Goal: Information Seeking & Learning: Learn about a topic

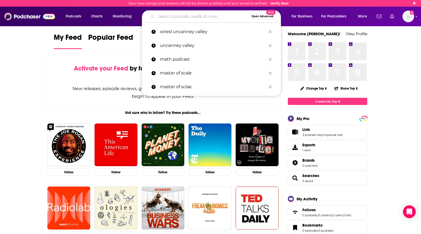
click at [172, 16] on input "Search podcasts, credits, & more..." at bounding box center [203, 16] width 93 height 8
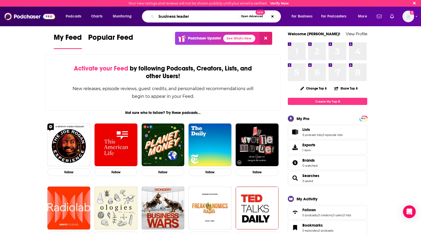
type input "business leader"
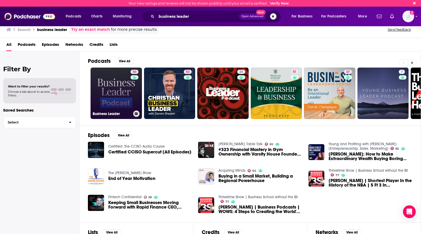
click at [118, 90] on link "50 Business Leader" at bounding box center [116, 93] width 51 height 51
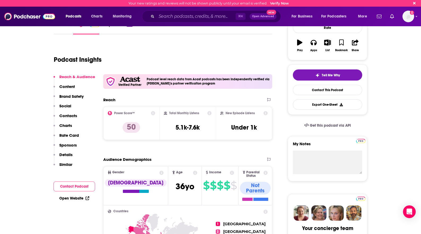
scroll to position [90, 0]
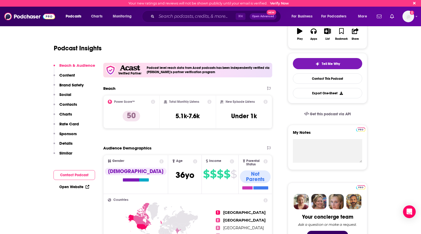
click at [177, 23] on div "Podcasts Charts Monitoring ⌘ K Open Advanced New For Business For Podcasters Mo…" at bounding box center [210, 17] width 421 height 20
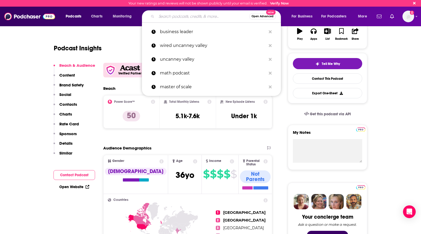
click at [177, 18] on input "Search podcasts, credits, & more..." at bounding box center [203, 16] width 93 height 8
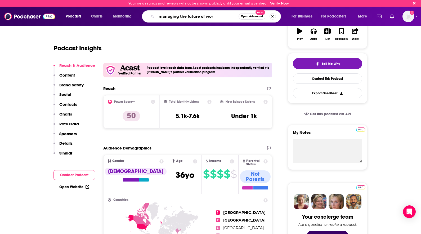
type input "managing the future of work"
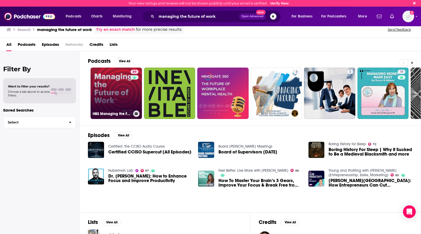
click at [122, 100] on link "69 HBS Managing the Future of Work" at bounding box center [116, 93] width 51 height 51
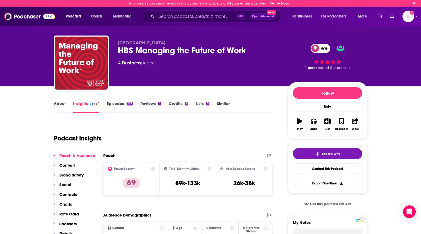
click at [193, 49] on div "HBS Managing the Future of Work 69" at bounding box center [199, 50] width 162 height 10
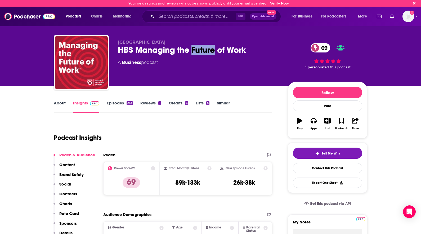
click at [193, 49] on div "HBS Managing the Future of Work 69" at bounding box center [199, 50] width 162 height 10
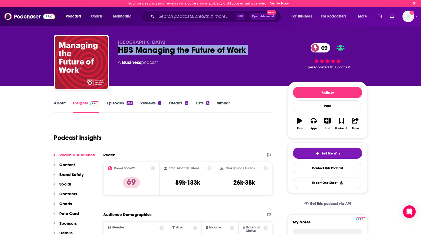
click at [193, 49] on div "HBS Managing the Future of Work 69" at bounding box center [199, 50] width 162 height 10
copy div "HBS Managing the Future of Work 69"
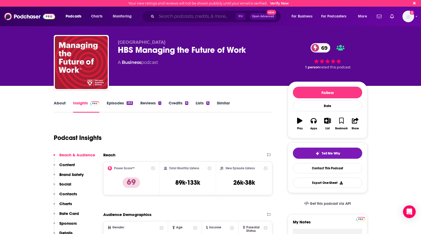
click at [186, 15] on input "Search podcasts, credits, & more..." at bounding box center [196, 16] width 79 height 8
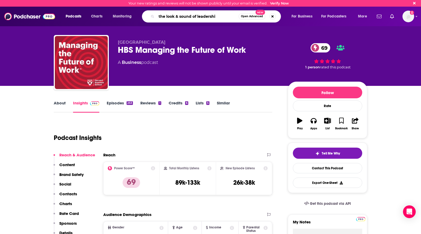
type input "the look & sound of leadership"
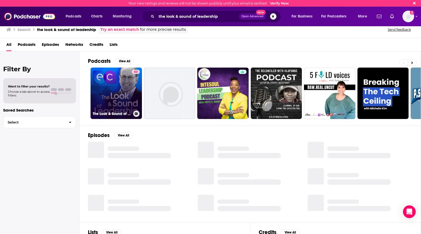
click at [117, 77] on link "63 The Look & Sound of Leadership" at bounding box center [116, 93] width 51 height 51
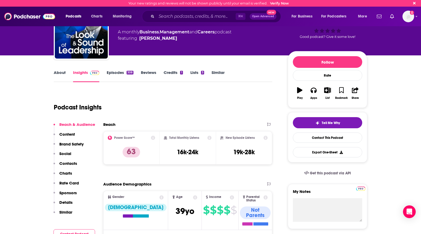
scroll to position [7, 0]
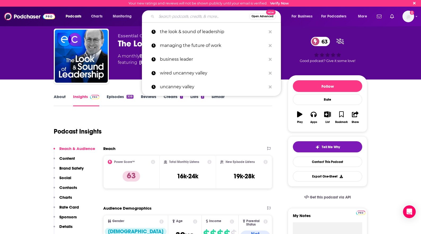
click at [175, 16] on input "Search podcasts, credits, & more..." at bounding box center [203, 16] width 93 height 8
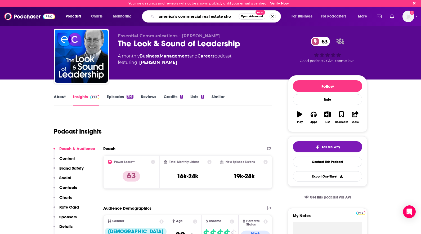
type input "america's commercial real estate show"
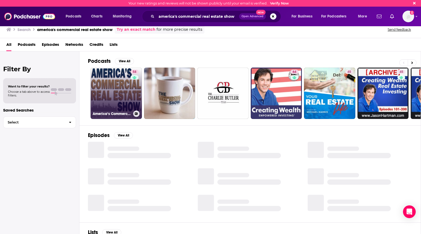
click at [115, 101] on link "58 America‘s Commercial Real Estate Show" at bounding box center [116, 93] width 51 height 51
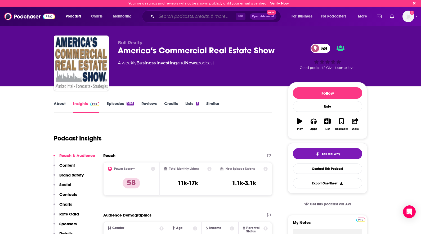
click at [186, 16] on input "Search podcasts, credits, & more..." at bounding box center [196, 16] width 79 height 8
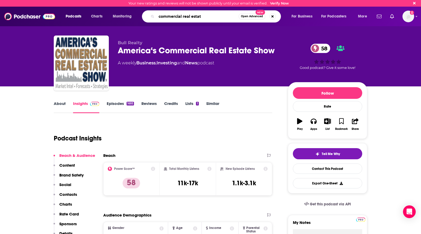
type input "commercial real estate"
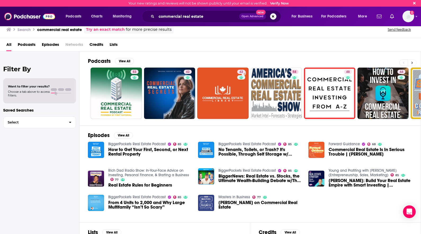
click at [413, 64] on button at bounding box center [412, 62] width 9 height 7
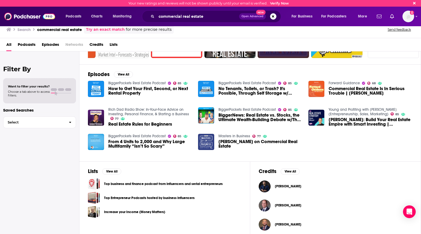
scroll to position [64, 0]
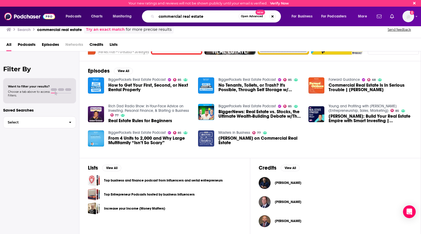
click at [187, 16] on input "commercial real estate" at bounding box center [198, 16] width 82 height 8
click at [190, 15] on input "commercial real estate" at bounding box center [198, 16] width 82 height 8
type input "no cap by cre daily"
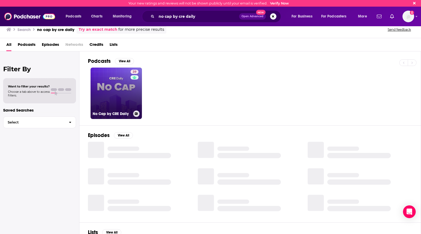
click at [137, 89] on div "39" at bounding box center [135, 90] width 9 height 41
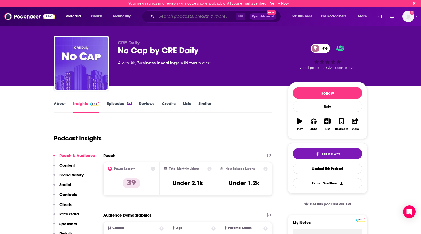
click at [178, 15] on input "Search podcasts, credits, & more..." at bounding box center [196, 16] width 79 height 8
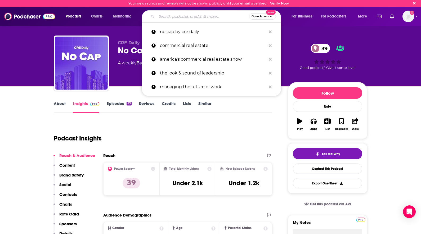
paste input "The TreppWire Podcast: A Commercial Real Estate Show"
type input "The TreppWire Podcast: A Commercial Real Estate Show"
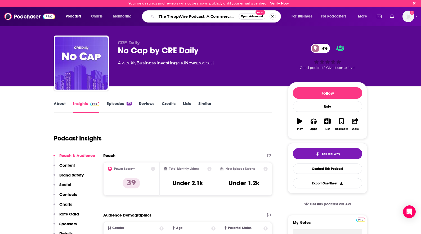
scroll to position [0, 32]
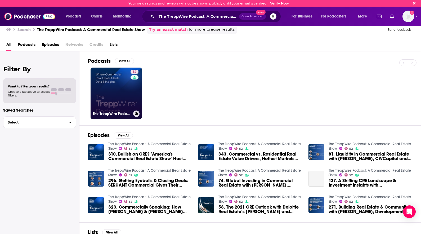
click at [131, 92] on div "52" at bounding box center [135, 90] width 9 height 41
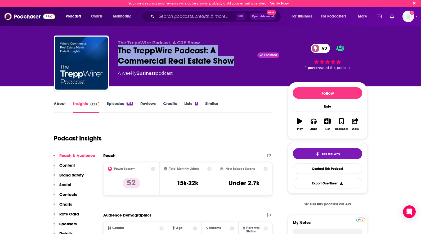
drag, startPoint x: 237, startPoint y: 62, endPoint x: 118, endPoint y: 50, distance: 120.1
click at [118, 50] on div "The TreppWire Podcast: A Commercial Real Estate Show Claimed 52" at bounding box center [199, 55] width 162 height 21
copy h2 "The TreppWire Podcast: A Commercial Real Estate Show"
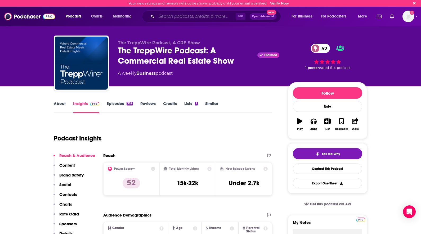
click at [182, 17] on input "Search podcasts, credits, & more..." at bounding box center [196, 16] width 79 height 8
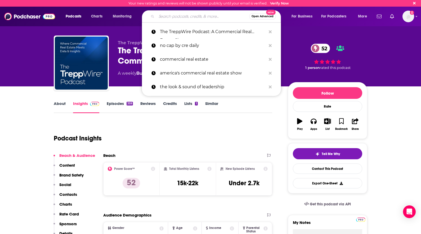
paste input "Leadership Biz Cafe with [PERSON_NAME]"
type input "Leadership Biz Cafe with [PERSON_NAME]"
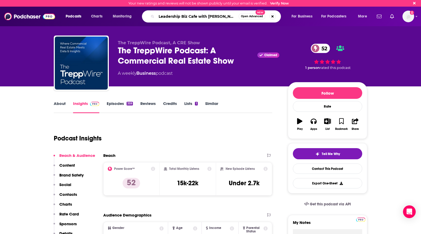
scroll to position [0, 2]
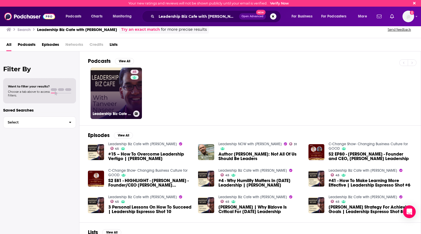
click at [126, 84] on link "45 Leadership Biz Cafe with [PERSON_NAME]" at bounding box center [116, 93] width 51 height 51
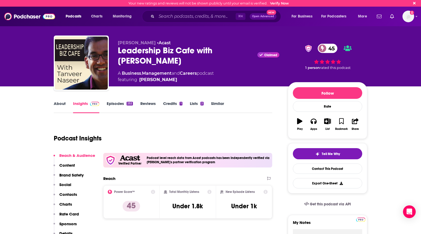
click at [244, 105] on div "About Insights Episodes 252 Reviews Credits 1 Lists 2 Similar" at bounding box center [163, 106] width 219 height 13
click at [194, 14] on input "Search podcasts, credits, & more..." at bounding box center [196, 16] width 79 height 8
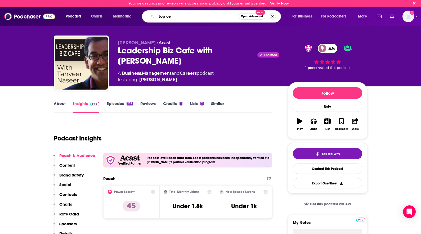
type input "top ceo"
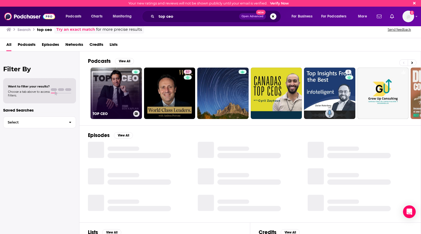
click at [121, 87] on link "TOP CEO" at bounding box center [116, 93] width 51 height 51
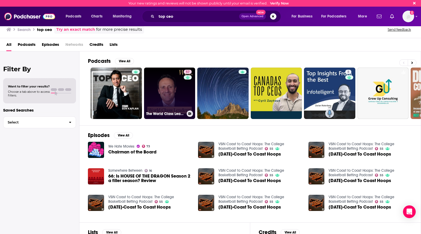
click at [175, 81] on link "57 The World Class Leaders Show: Master High-Stakes Leadership: Learn from Top …" at bounding box center [169, 93] width 51 height 51
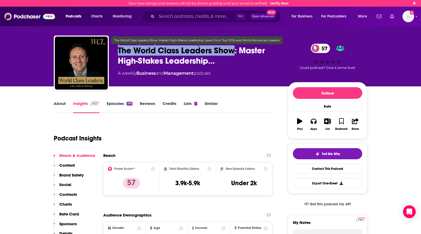
drag, startPoint x: 117, startPoint y: 51, endPoint x: 234, endPoint y: 52, distance: 117.1
click at [236, 52] on div "[PERSON_NAME] The World Class Leaders Show: Master High-Stakes Leadership… 57 A…" at bounding box center [211, 64] width 314 height 57
copy h2 "The World Class Leaders Show"
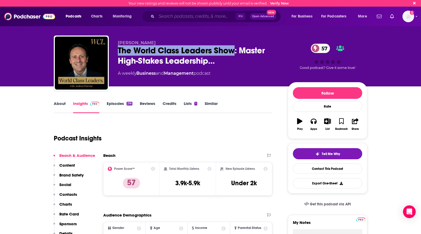
click at [176, 19] on input "Search podcasts, credits, & more..." at bounding box center [196, 16] width 79 height 8
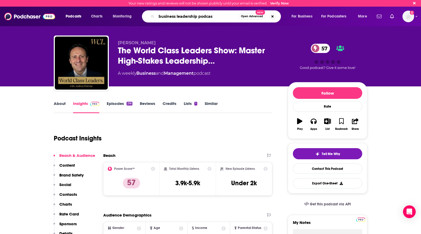
type input "business leadership podcast"
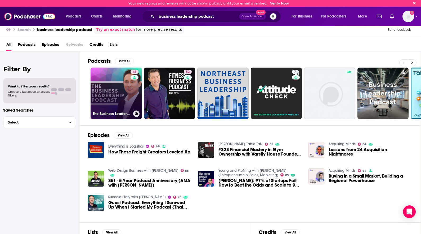
click at [106, 85] on link "46 The Business Leadership Podcast" at bounding box center [116, 93] width 51 height 51
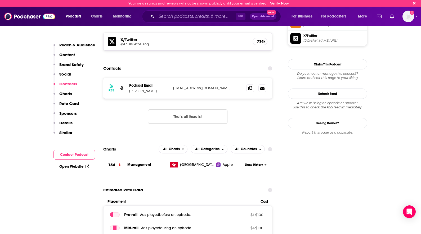
scroll to position [513, 0]
